Goal: Entertainment & Leisure: Consume media (video, audio)

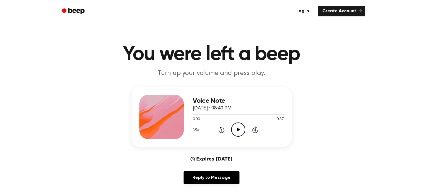
click at [239, 131] on icon "Play Audio" at bounding box center [238, 130] width 14 height 14
click at [239, 131] on icon "Pause Audio" at bounding box center [238, 130] width 14 height 14
click at [221, 130] on icon "Rewind 5 seconds" at bounding box center [221, 129] width 6 height 7
click at [238, 131] on icon "Play Audio" at bounding box center [238, 130] width 14 height 14
click at [238, 131] on icon "Pause Audio" at bounding box center [238, 130] width 14 height 14
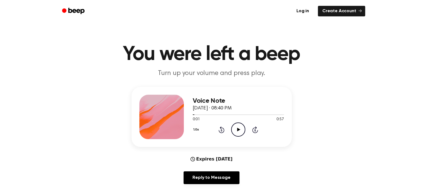
click at [220, 129] on icon "Rewind 5 seconds" at bounding box center [221, 129] width 6 height 7
click at [238, 131] on icon "Play Audio" at bounding box center [238, 130] width 14 height 14
drag, startPoint x: 254, startPoint y: 129, endPoint x: 250, endPoint y: 125, distance: 6.1
click at [254, 129] on icon at bounding box center [254, 130] width 1 height 2
click at [239, 115] on div at bounding box center [238, 114] width 91 height 4
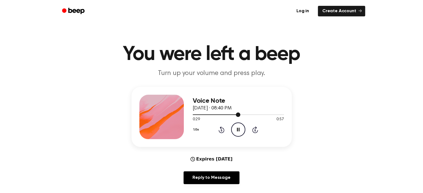
click at [250, 115] on div at bounding box center [238, 114] width 91 height 4
click at [240, 130] on icon "Pause Audio" at bounding box center [238, 130] width 14 height 14
click at [240, 130] on icon "Play Audio" at bounding box center [238, 130] width 14 height 14
click at [240, 130] on icon "Pause Audio" at bounding box center [238, 130] width 14 height 14
